Goal: Check status: Check status

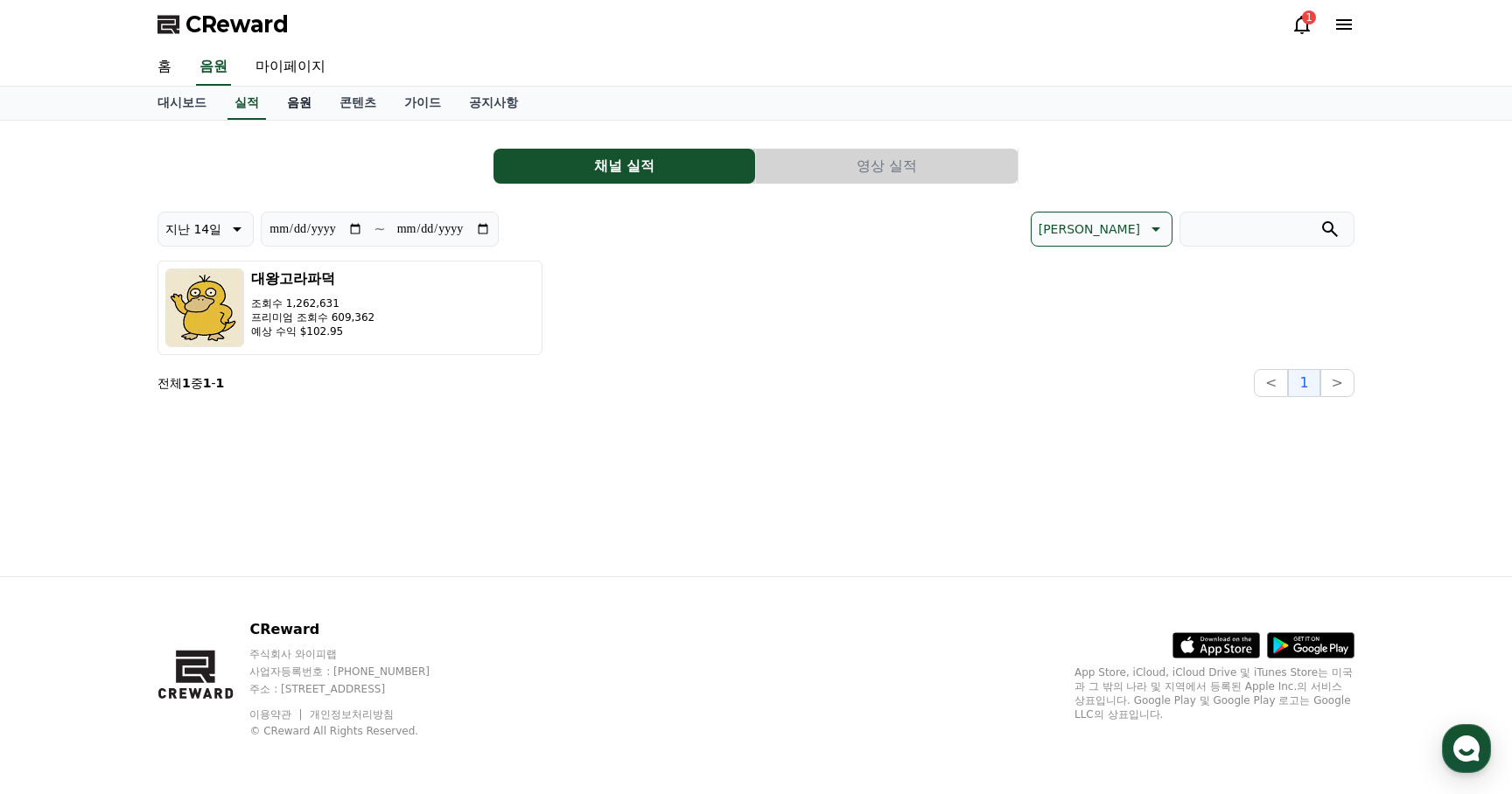
click at [288, 101] on link "음원" at bounding box center [299, 103] width 52 height 33
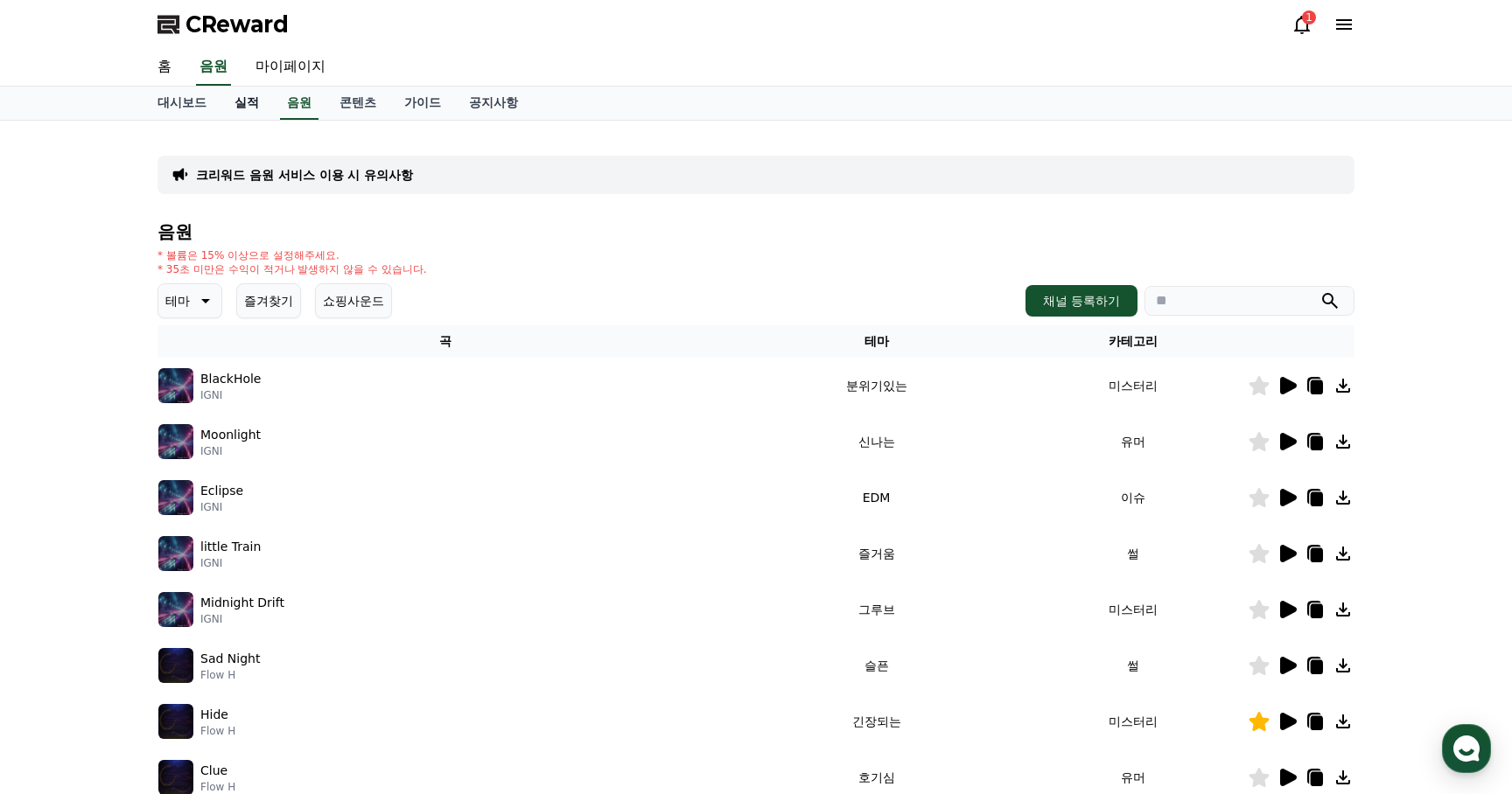
click at [241, 104] on link "실적" at bounding box center [246, 103] width 52 height 33
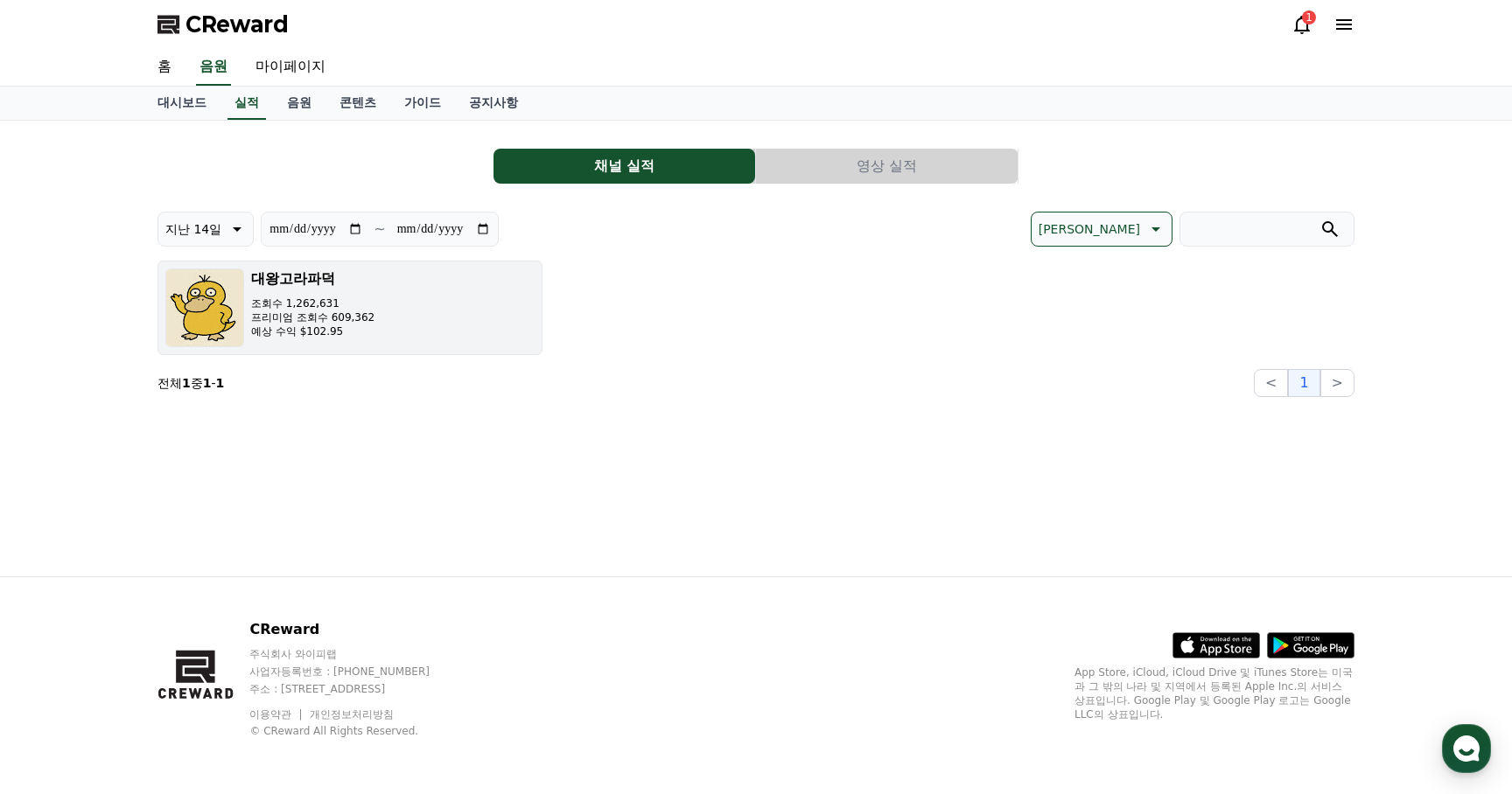
click at [502, 347] on button "대왕고라파덕 조회수 1,262,631 프리미엄 조회수 609,362 예상 수익 $102.95" at bounding box center [350, 308] width 385 height 94
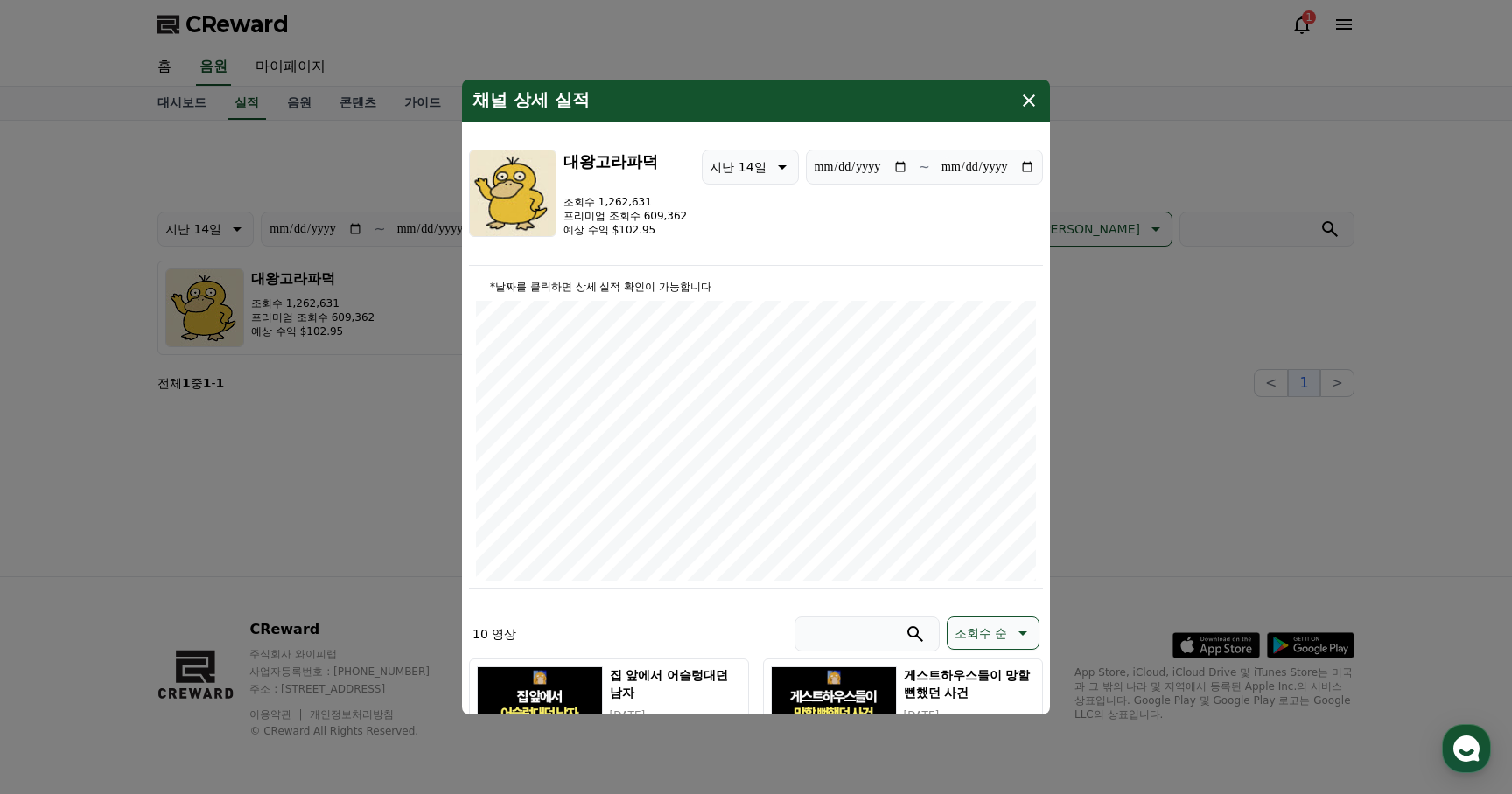
click at [1034, 104] on icon "modal" at bounding box center [1028, 100] width 21 height 21
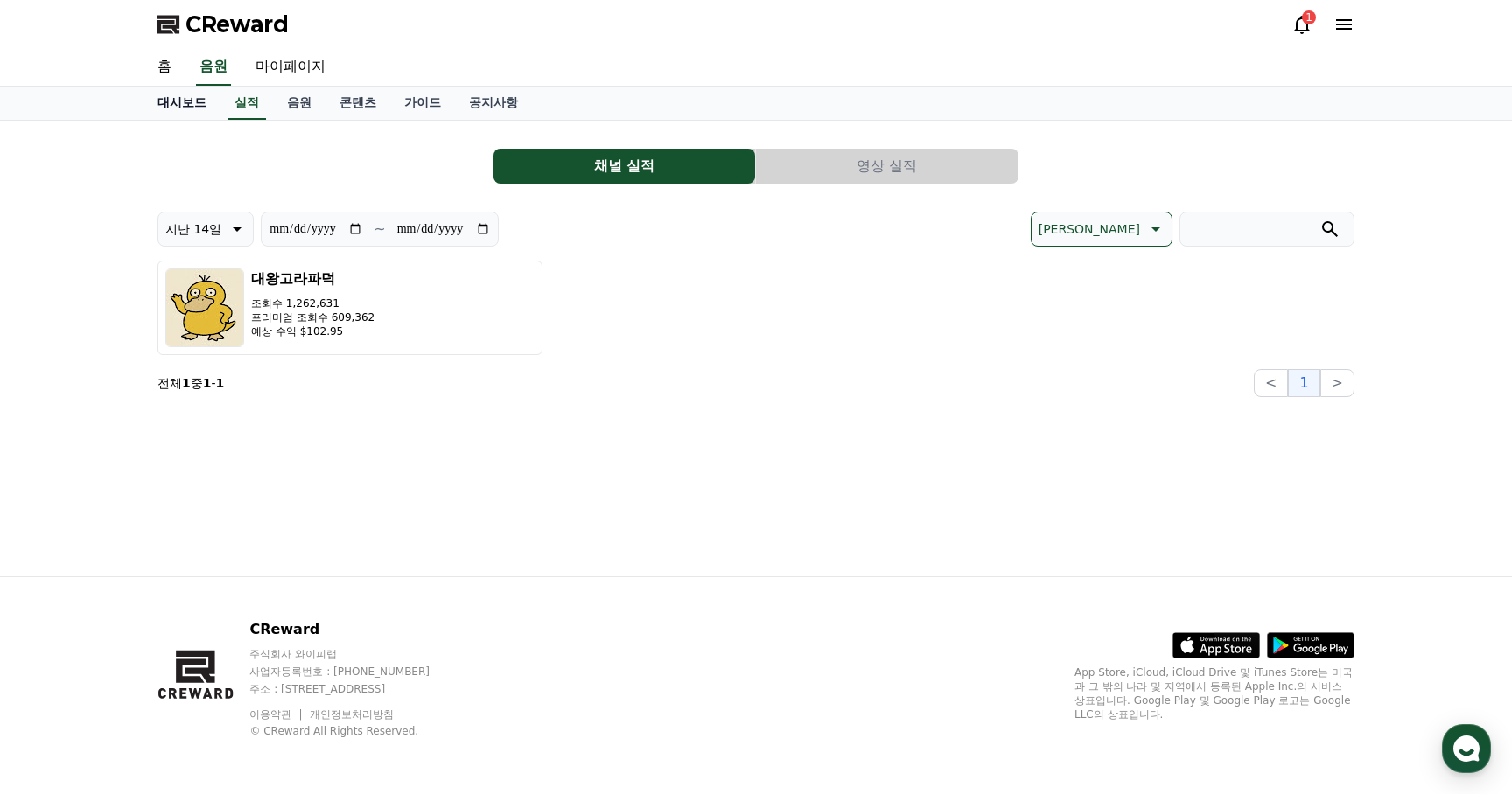
click at [191, 102] on link "대시보드" at bounding box center [182, 103] width 77 height 33
